Goal: Transaction & Acquisition: Purchase product/service

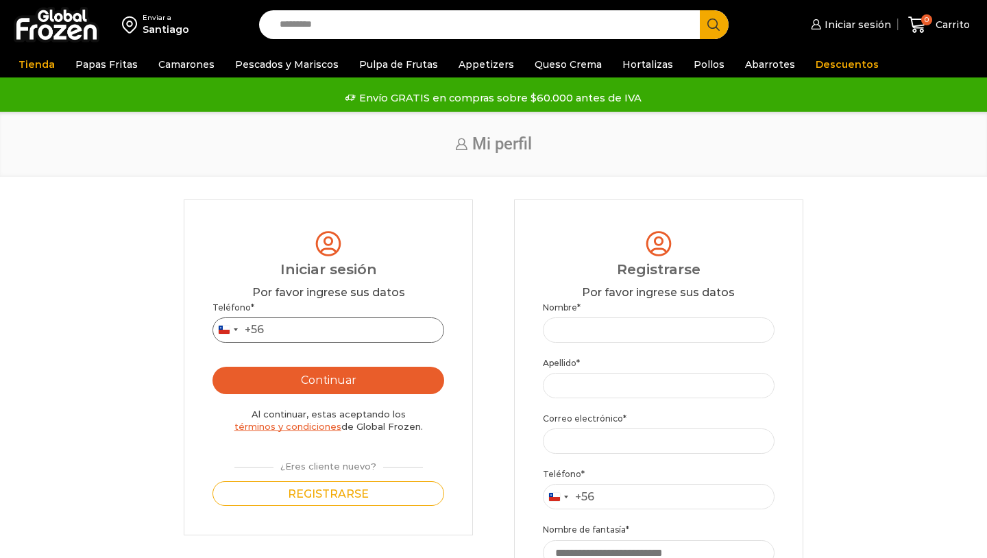
click at [372, 327] on input "Teléfono *" at bounding box center [328, 329] width 231 height 25
type input "*********"
click at [372, 365] on div "Teléfono * Chile +56 +56 Argentina +54 Chile +56 ********* Continuar Al continu…" at bounding box center [328, 404] width 231 height 206
click at [365, 378] on button "Continuar" at bounding box center [328, 380] width 231 height 27
click at [370, 381] on button "Continuar" at bounding box center [328, 380] width 231 height 27
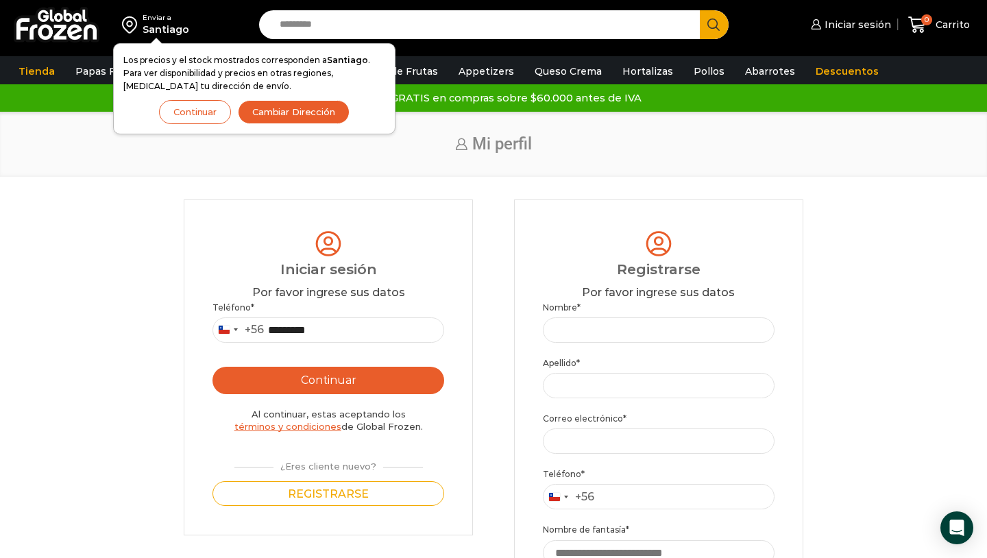
click at [361, 381] on button "Continuar" at bounding box center [328, 380] width 231 height 27
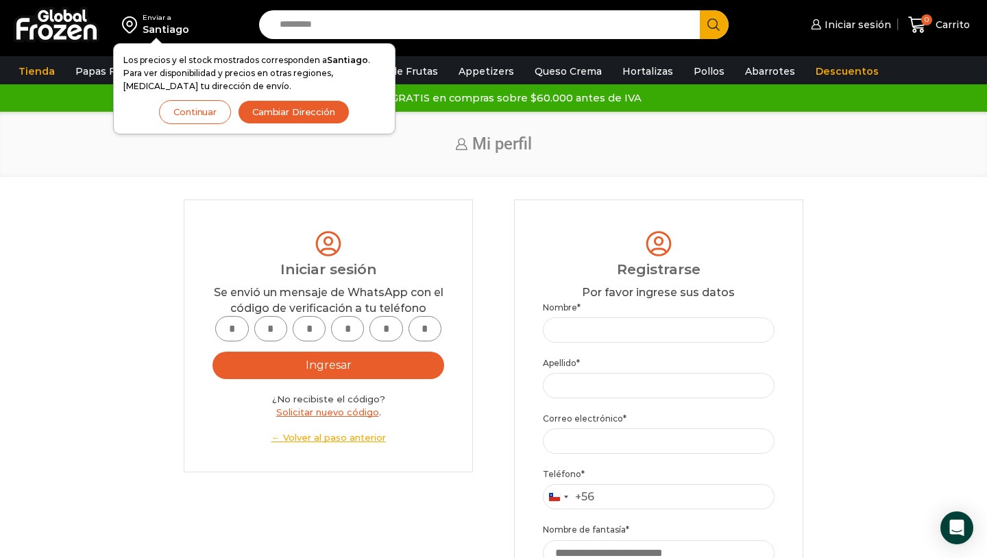
click at [237, 327] on input "text" at bounding box center [231, 328] width 33 height 25
type input "*"
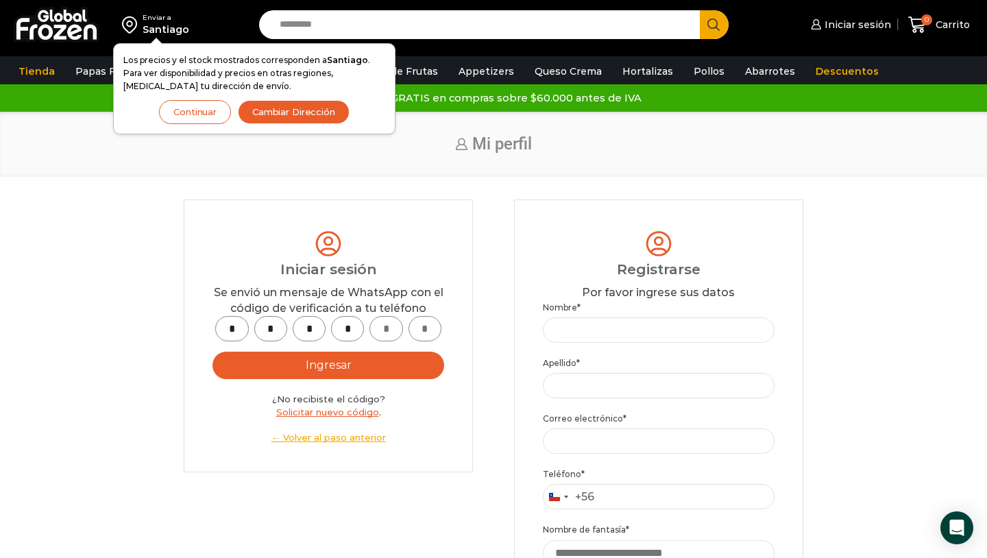
type input "*"
click at [374, 361] on button "Ingresar" at bounding box center [328, 365] width 231 height 27
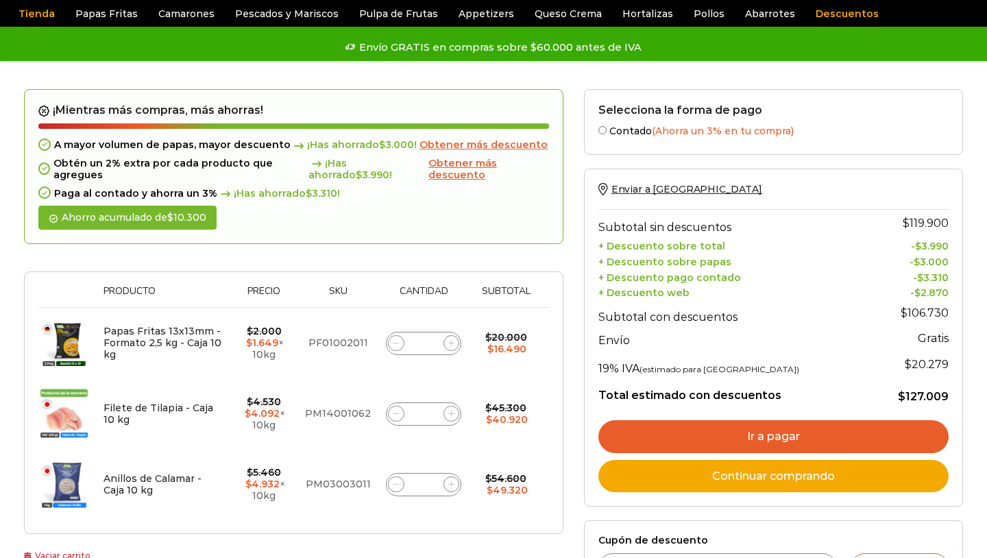
scroll to position [66, 0]
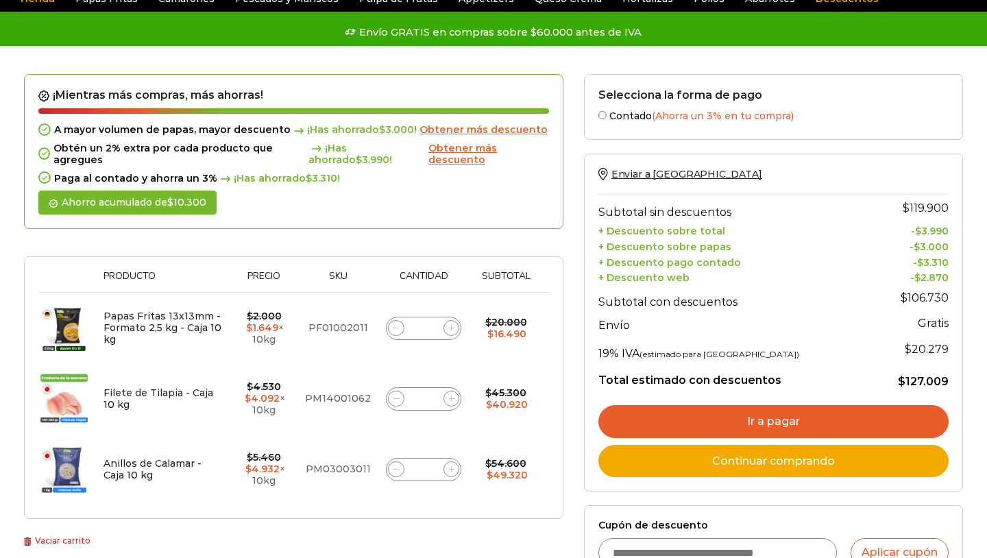
click at [431, 327] on input "*" at bounding box center [423, 328] width 19 height 19
type input "**"
click at [402, 261] on div "Thumbnail image Producto Precio Sku Cantidad Subtotal Eliminar artículo Papas F…" at bounding box center [294, 387] width 540 height 263
click at [402, 250] on div at bounding box center [294, 250] width 540 height 14
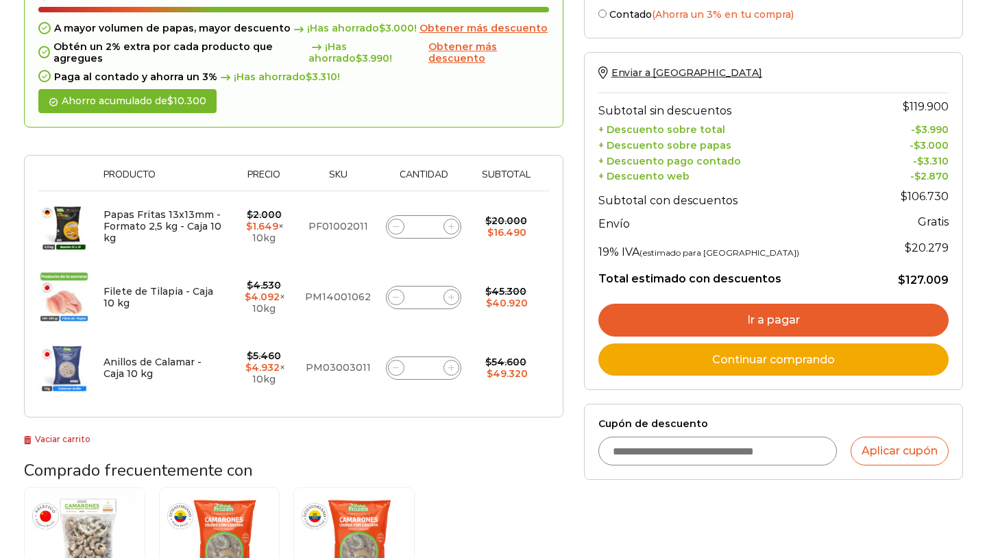
scroll to position [173, 0]
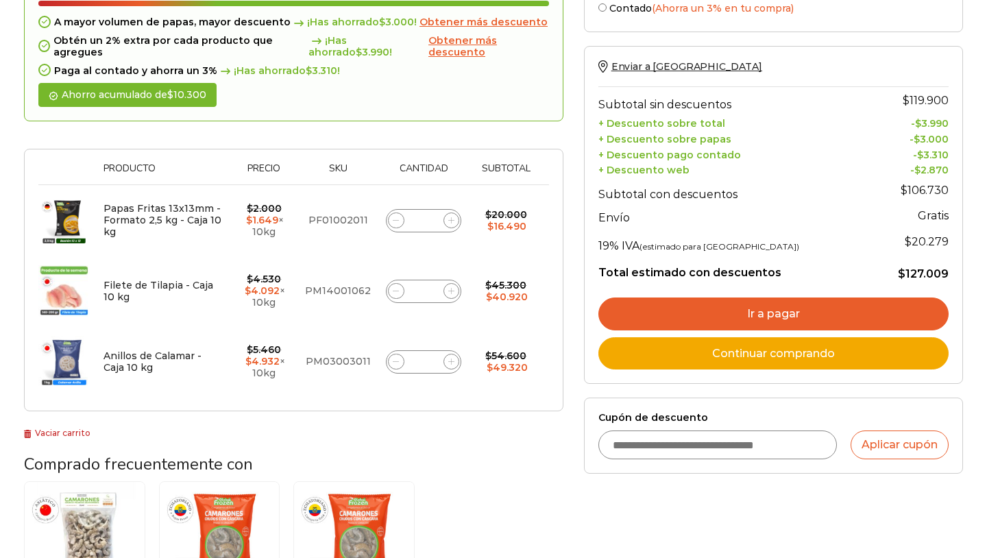
click at [433, 256] on td "Filete de Tilapia - Caja 10 kg cantidad *" at bounding box center [424, 291] width 92 height 71
click at [449, 247] on td "Papas Fritas 13x13mm - Formato 2,5 kg - Caja 10 kg cantidad **" at bounding box center [424, 220] width 92 height 71
click at [447, 219] on span at bounding box center [452, 221] width 16 height 16
click at [498, 316] on td "$ 45.300 Original price was: $45.300. $ 40.920 Current price is: $40.920." at bounding box center [506, 291] width 72 height 71
click at [396, 222] on icon at bounding box center [396, 220] width 6 height 6
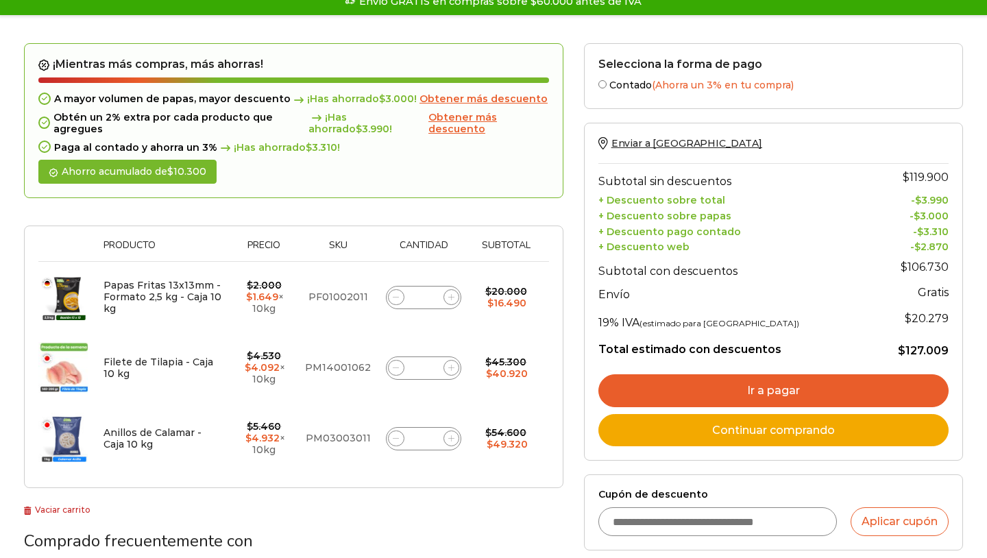
scroll to position [127, 0]
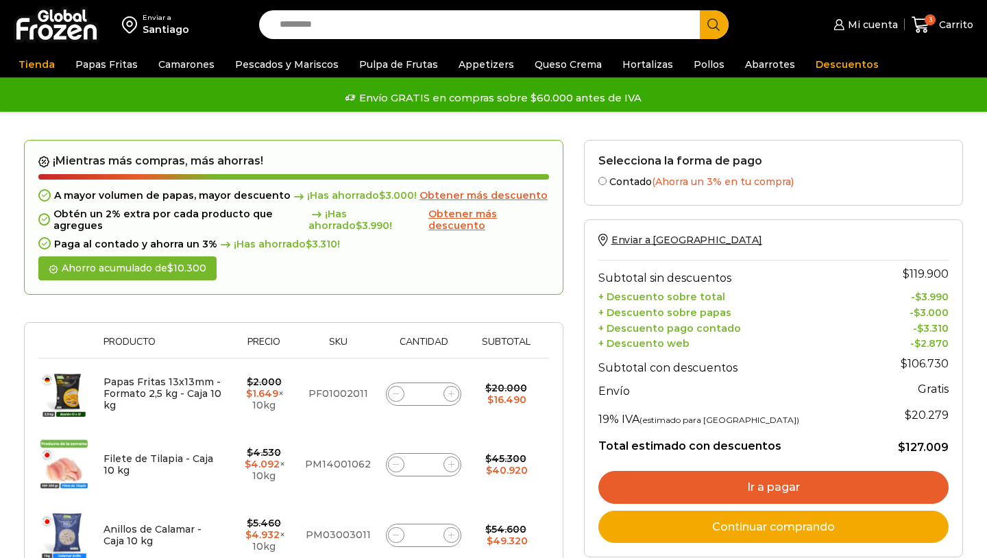
click at [453, 394] on span at bounding box center [452, 394] width 16 height 16
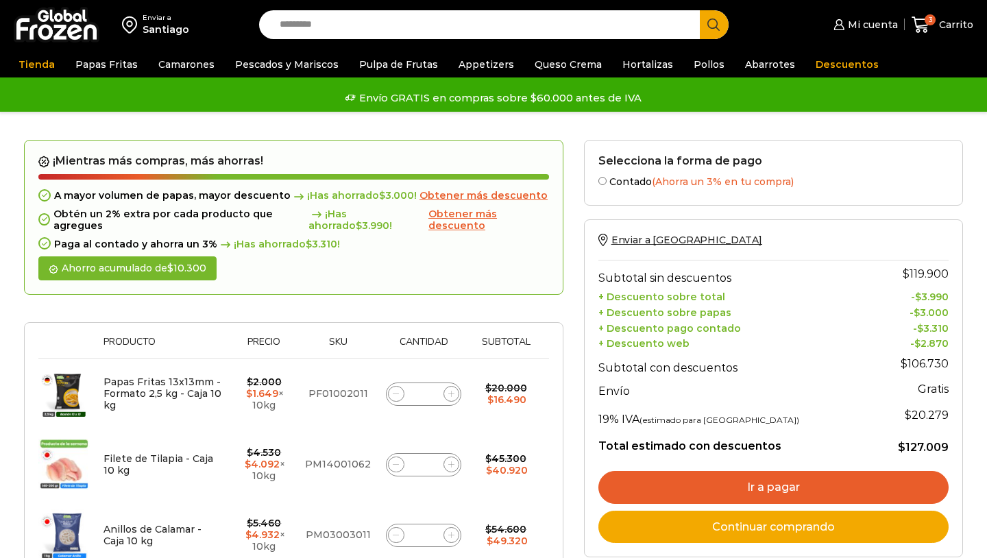
click at [453, 394] on span at bounding box center [452, 394] width 16 height 16
click at [437, 398] on div "Papas Fritas 13x13mm - Formato 2,5 kg - Caja 10 kg cantidad *" at bounding box center [423, 394] width 75 height 23
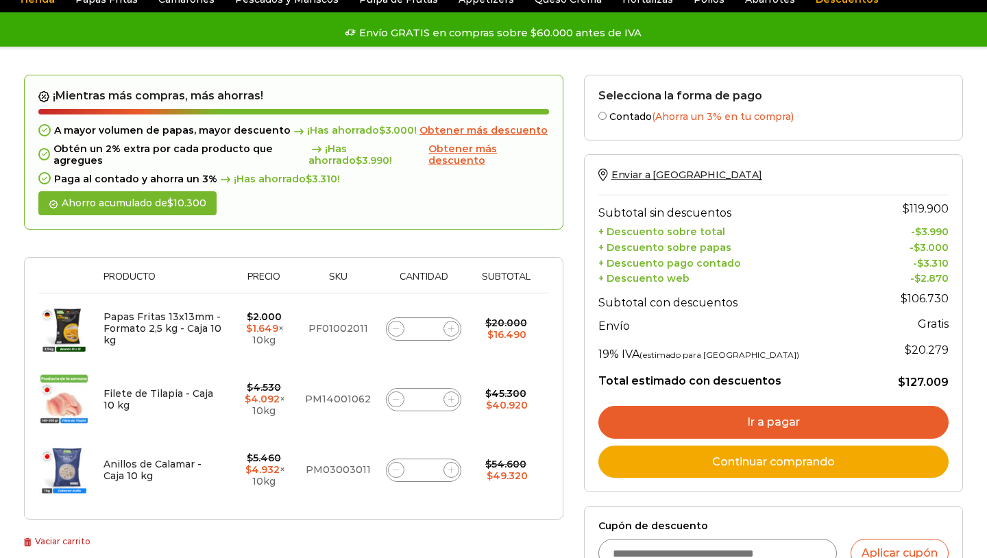
scroll to position [71, 0]
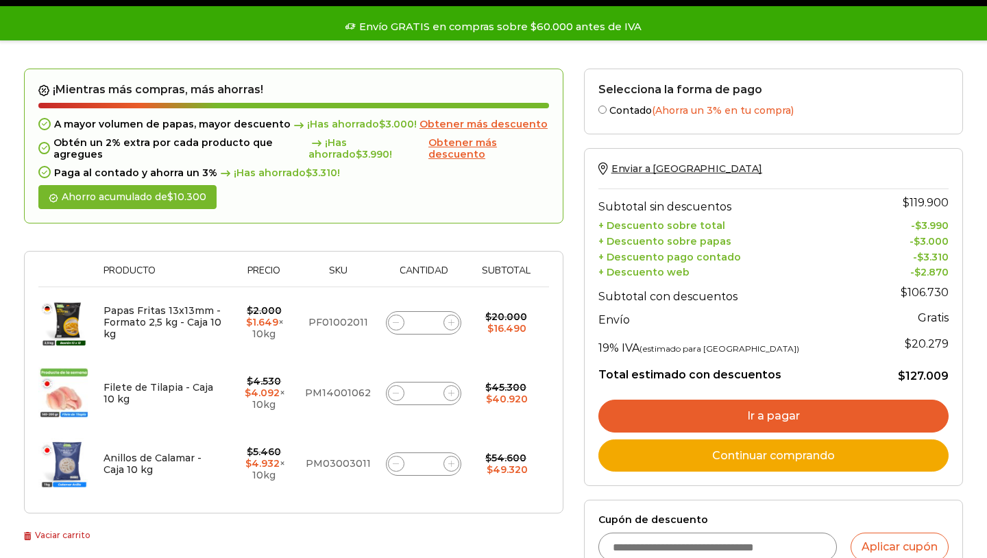
click at [450, 328] on span at bounding box center [452, 323] width 16 height 16
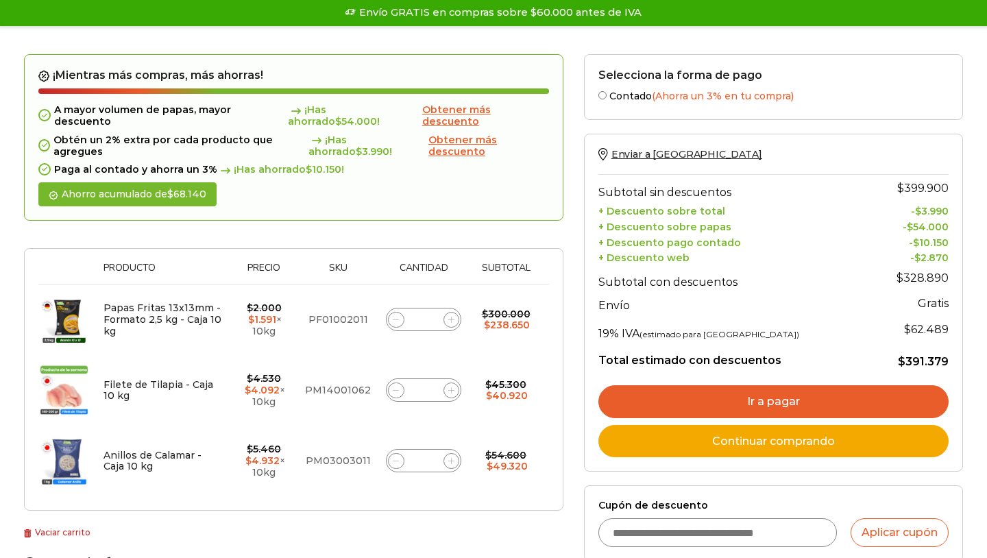
scroll to position [86, 0]
click at [449, 458] on icon at bounding box center [451, 461] width 6 height 6
click at [437, 426] on td "Anillos de Calamar - Caja 10 kg cantidad *" at bounding box center [424, 461] width 92 height 71
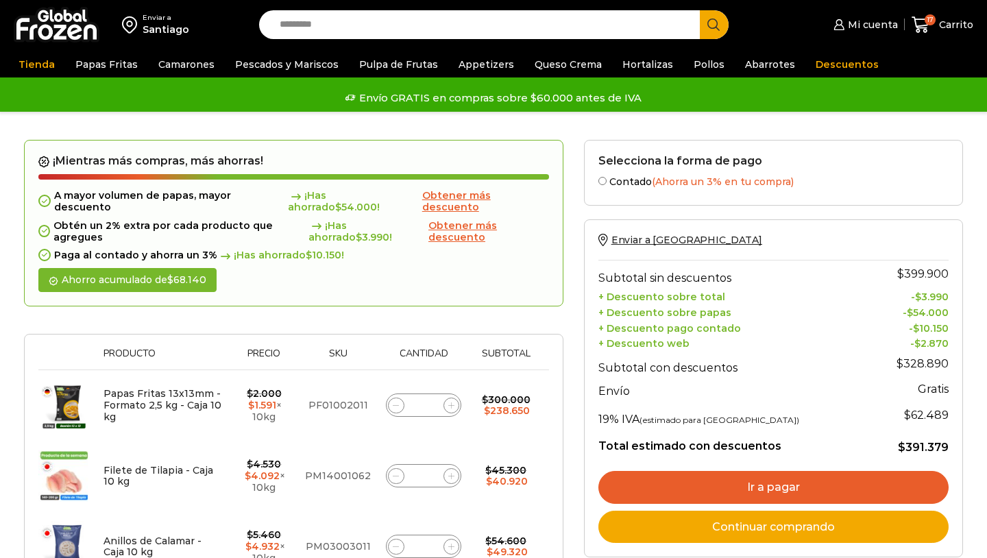
scroll to position [0, 0]
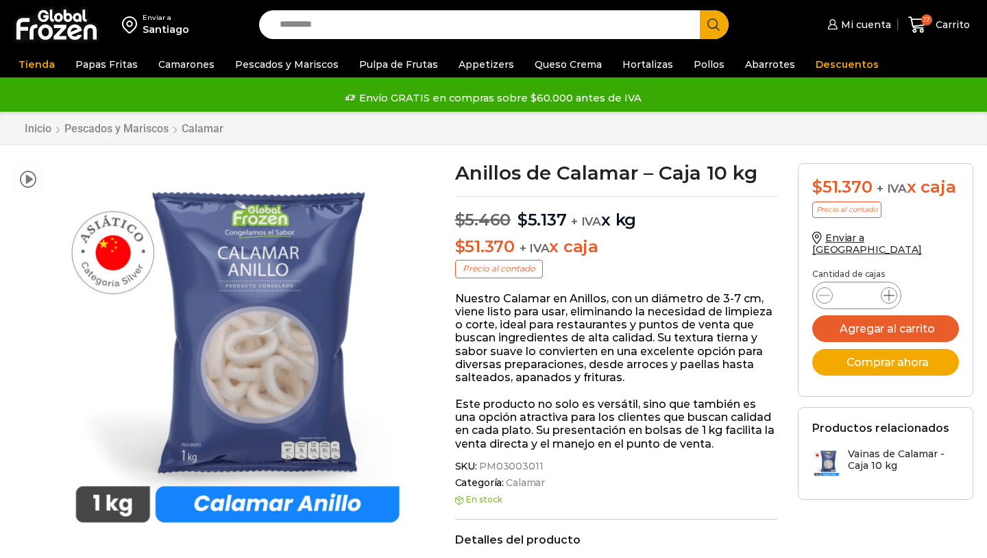
click at [890, 290] on icon at bounding box center [889, 295] width 11 height 11
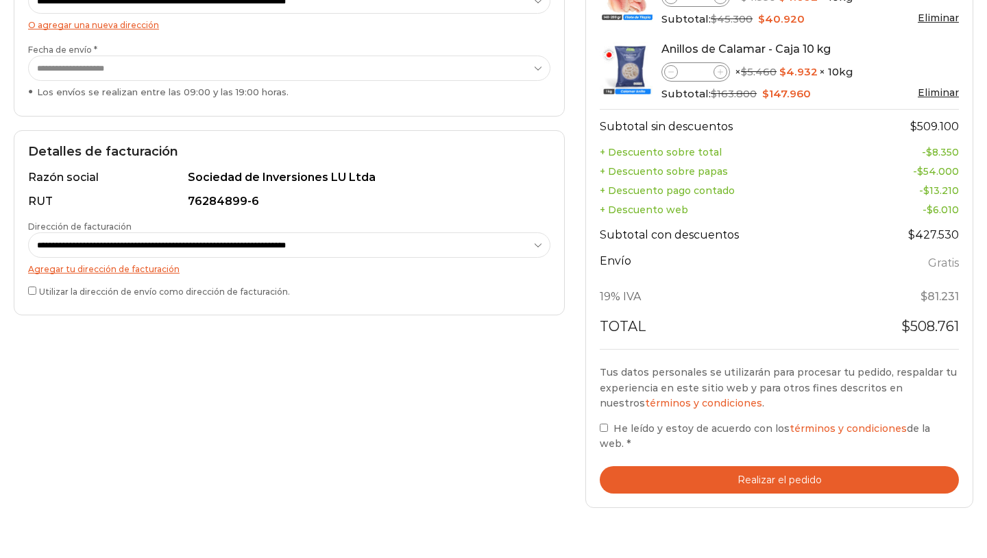
scroll to position [343, 0]
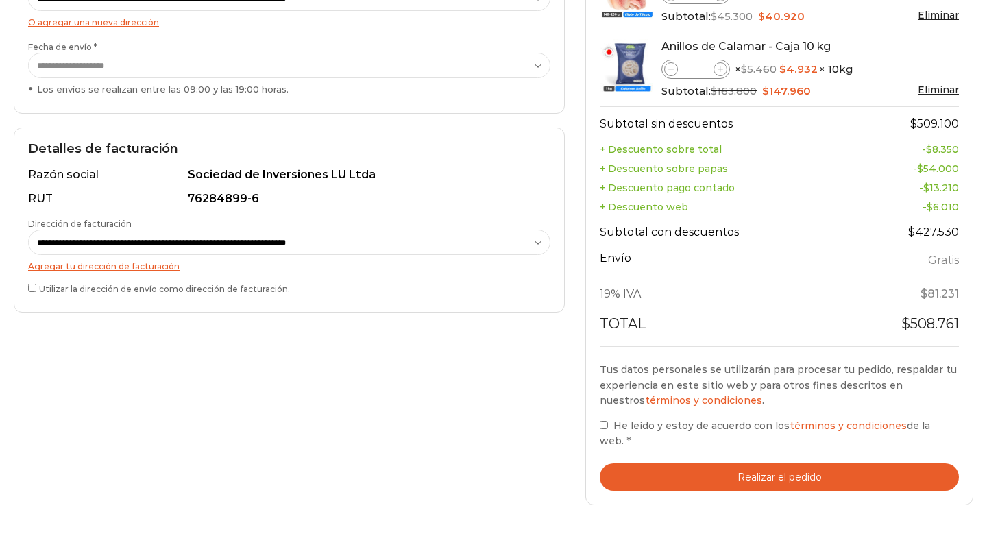
click at [662, 463] on button "Realizar el pedido" at bounding box center [779, 477] width 359 height 28
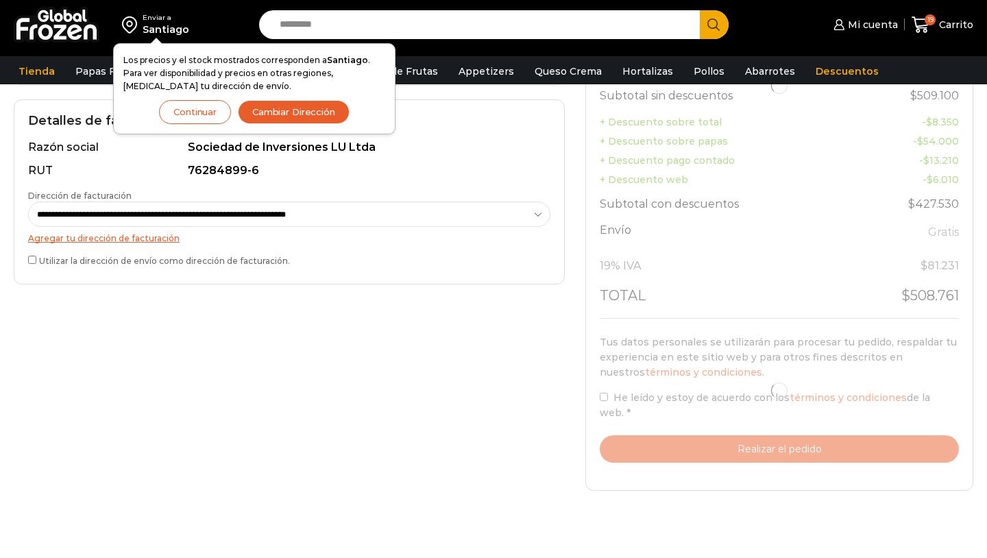
scroll to position [0, 0]
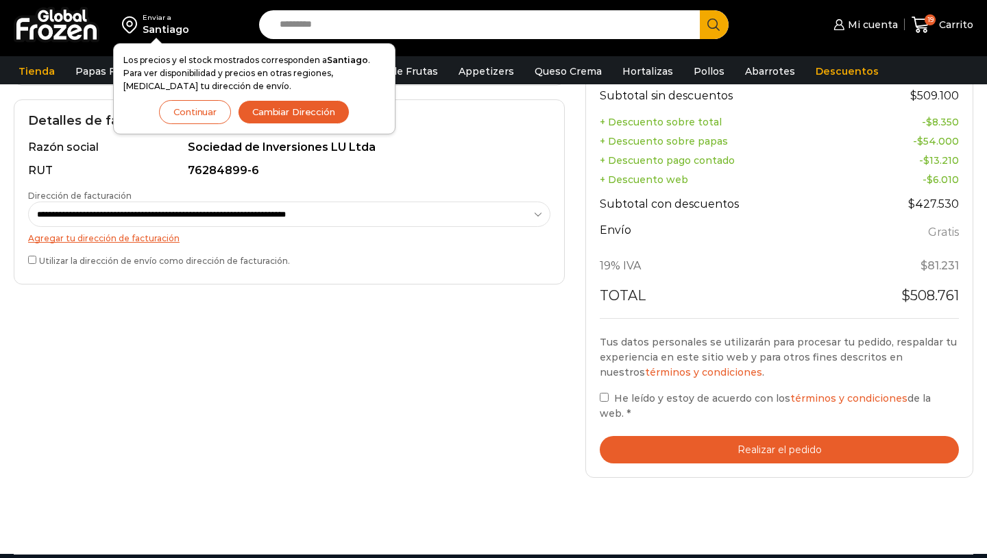
click at [570, 325] on div "**********" at bounding box center [289, 147] width 572 height 689
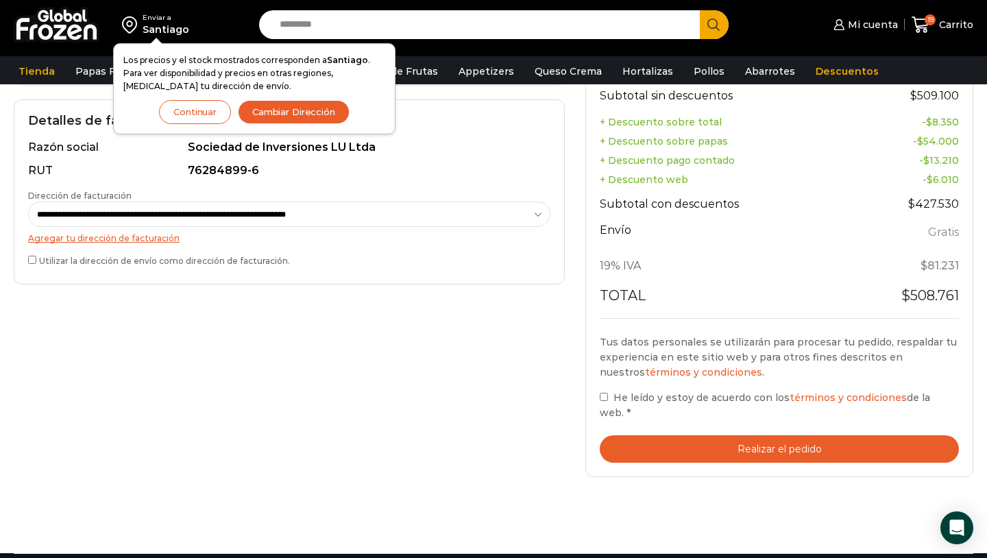
click at [200, 110] on button "Continuar" at bounding box center [195, 112] width 72 height 24
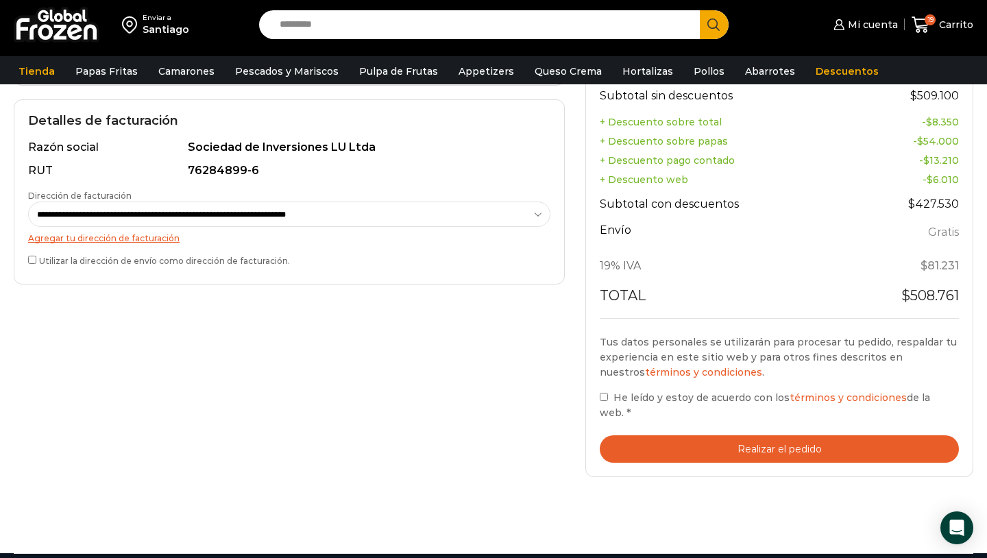
click at [672, 435] on button "Realizar el pedido" at bounding box center [779, 449] width 359 height 28
